Goal: Check status

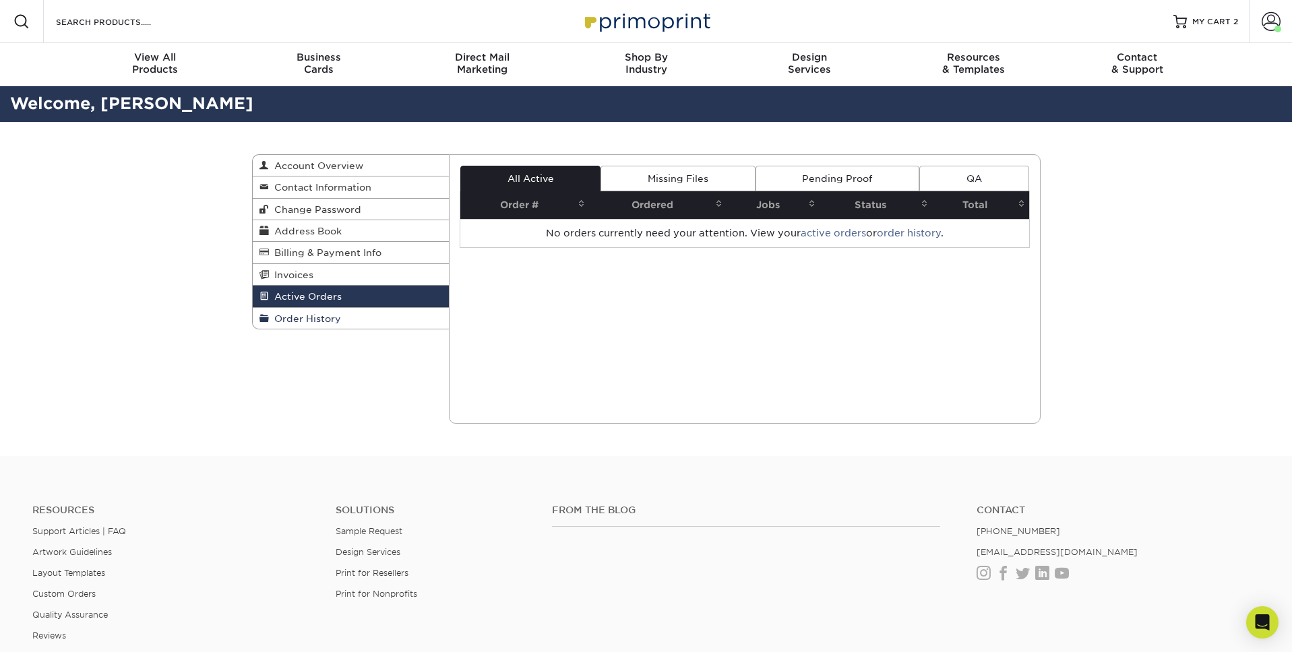
click at [334, 319] on span "Order History" at bounding box center [305, 318] width 72 height 11
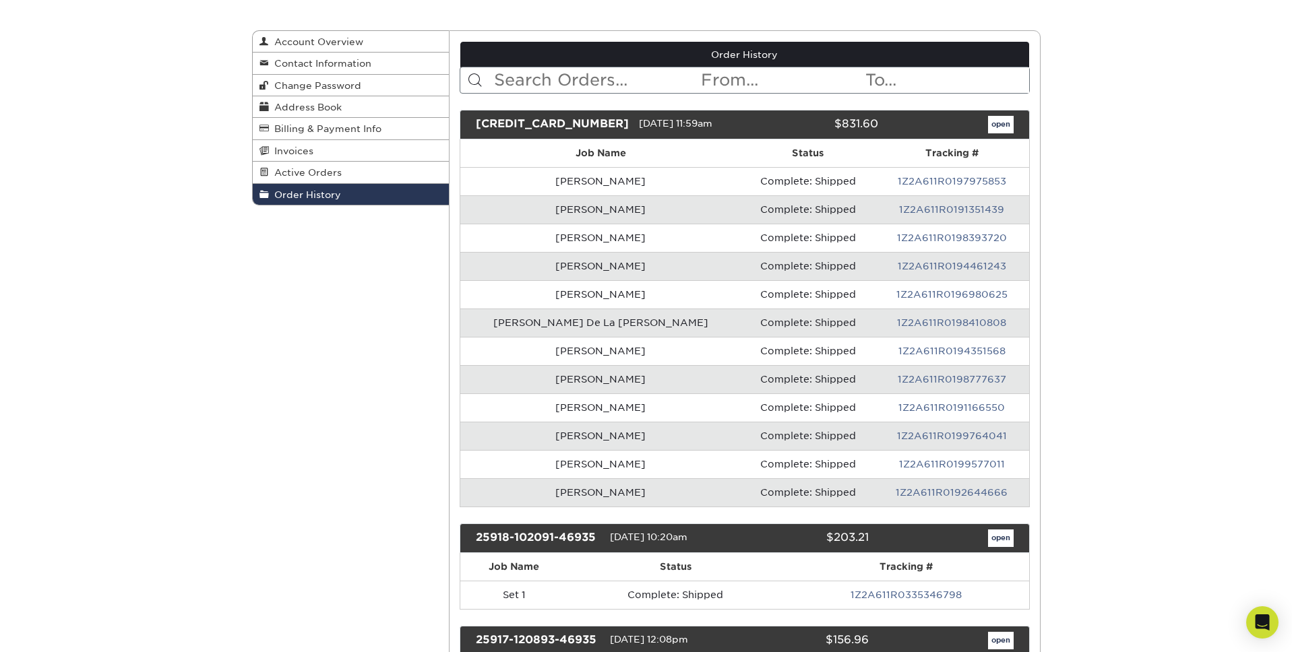
scroll to position [121, 0]
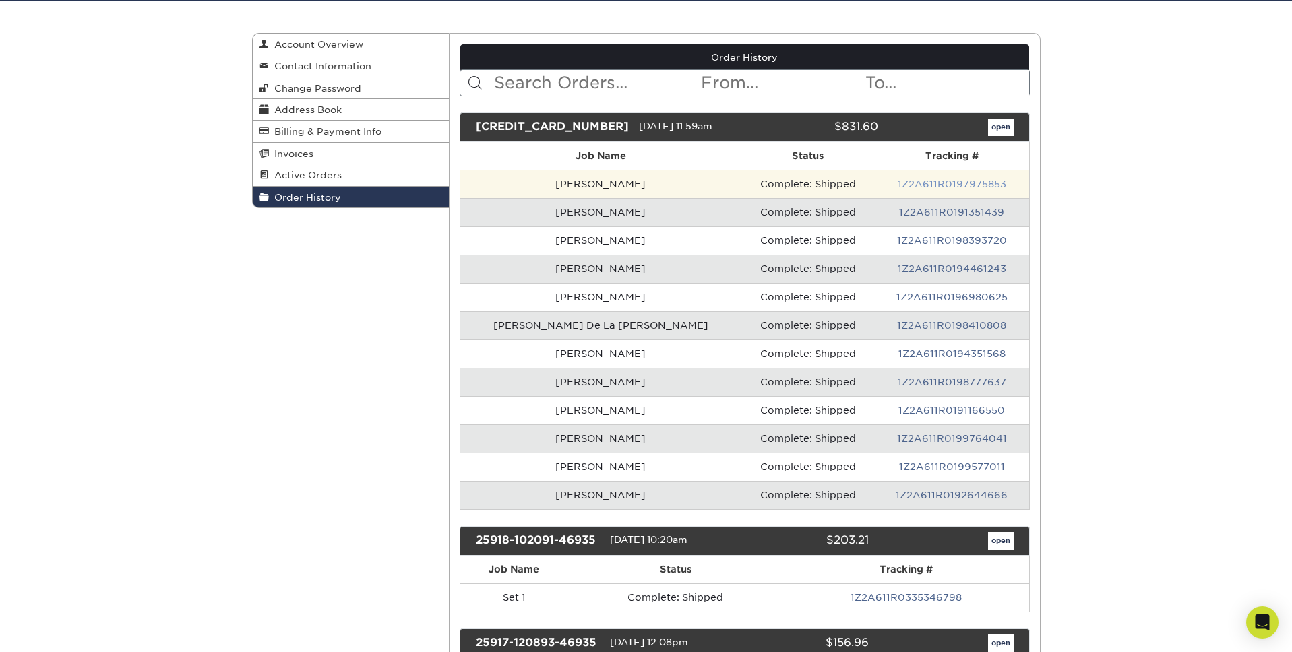
click at [927, 186] on link "1Z2A611R0197975853" at bounding box center [952, 184] width 109 height 11
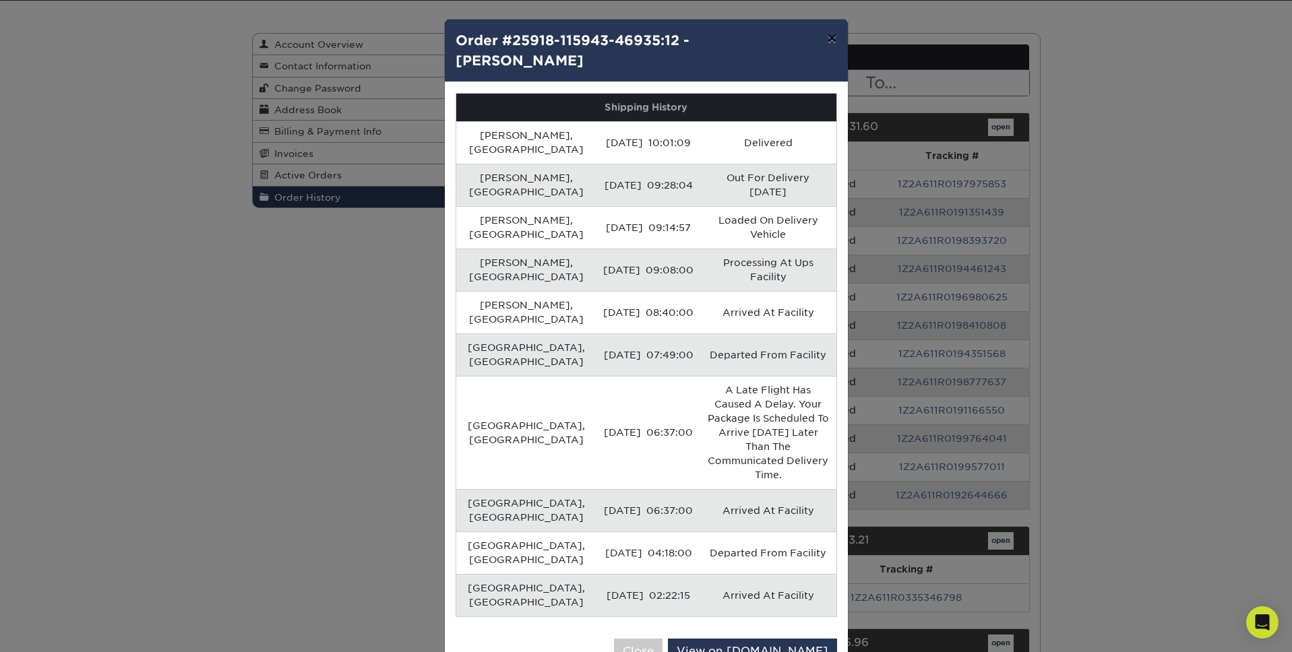
click at [828, 40] on button "×" at bounding box center [831, 39] width 31 height 38
